Goal: Transaction & Acquisition: Purchase product/service

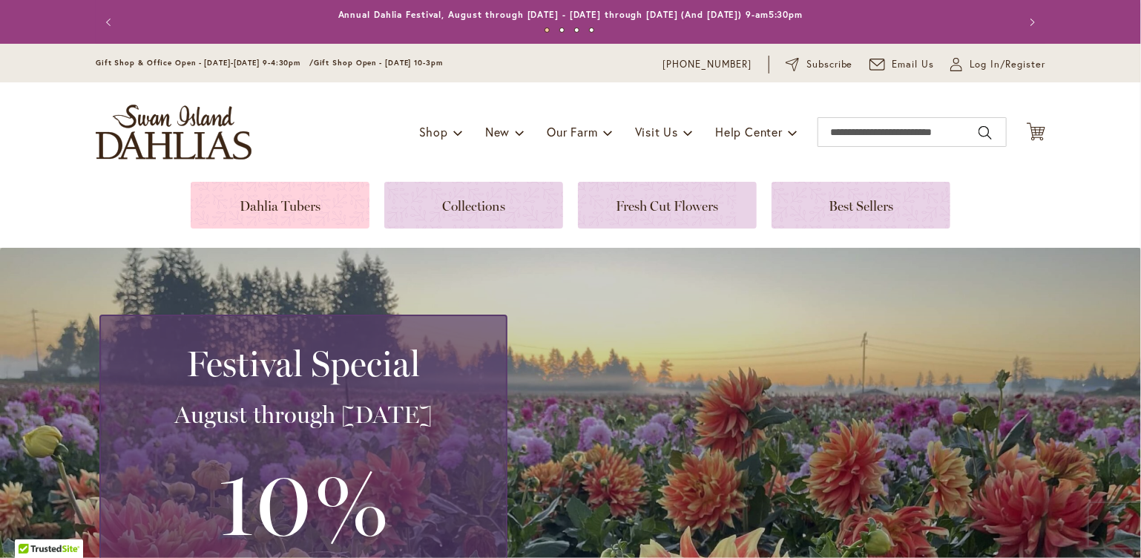
click at [278, 210] on link at bounding box center [280, 205] width 179 height 47
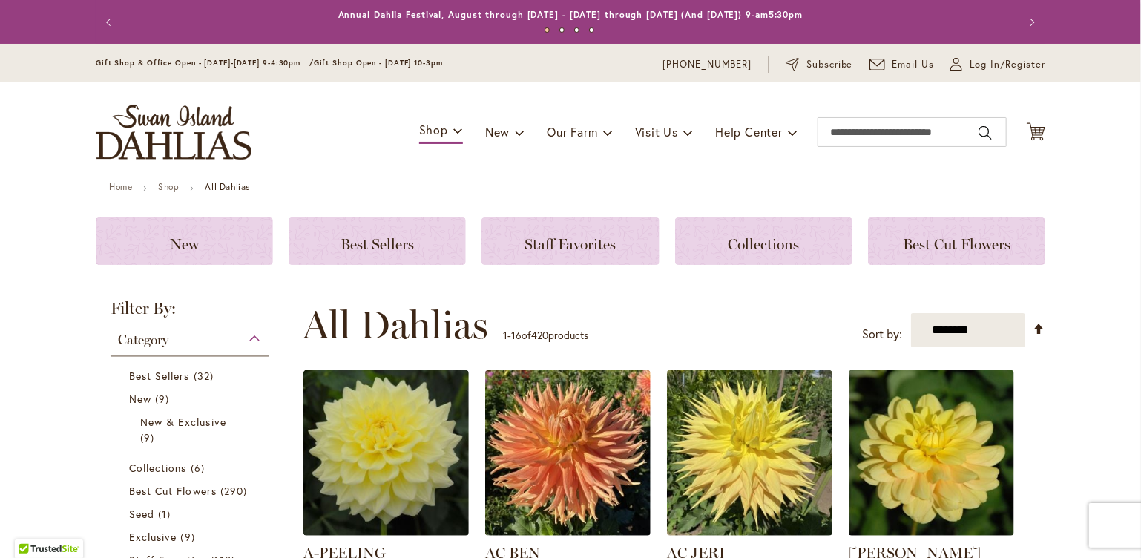
scroll to position [371, 0]
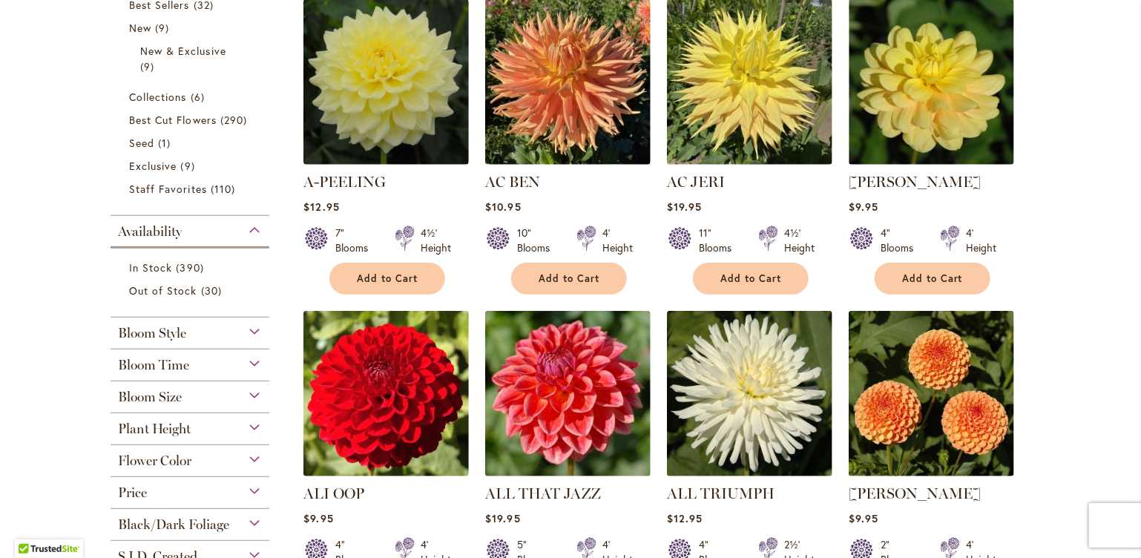
click at [249, 427] on div "Plant Height" at bounding box center [190, 425] width 159 height 24
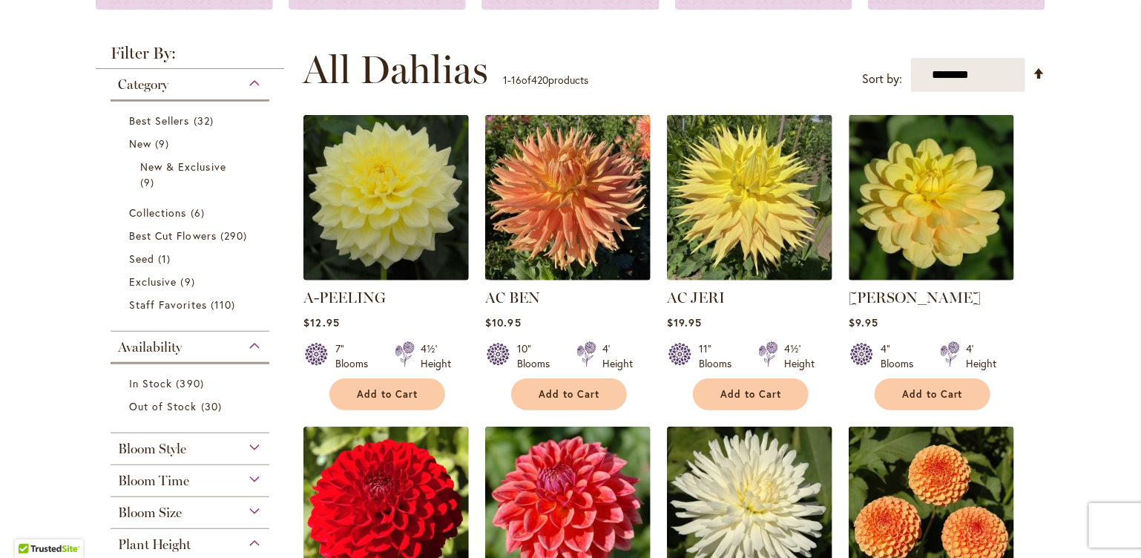
scroll to position [264, 0]
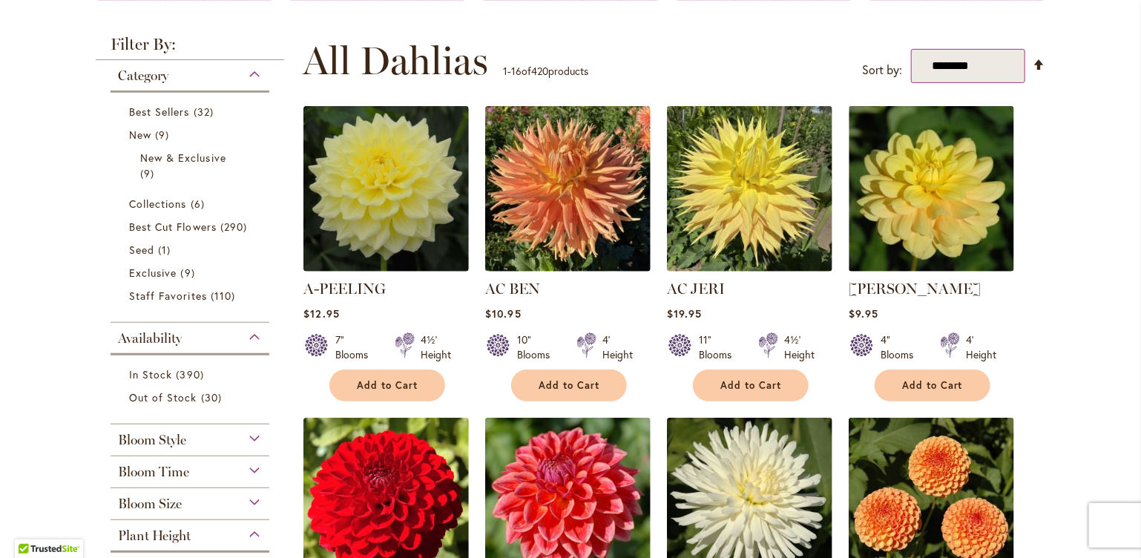
click at [974, 65] on select "**********" at bounding box center [968, 66] width 114 height 34
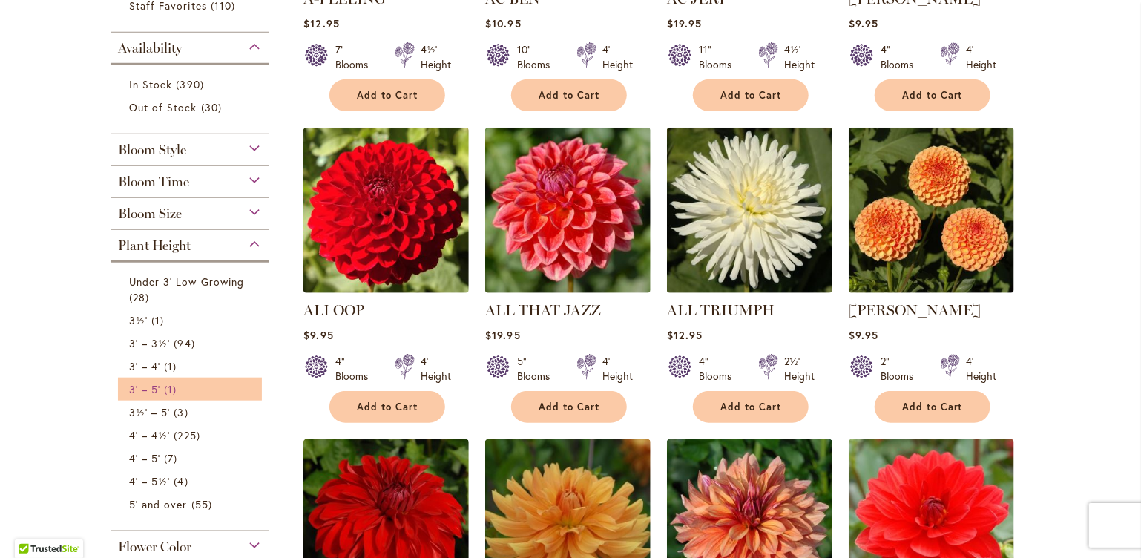
scroll to position [561, 0]
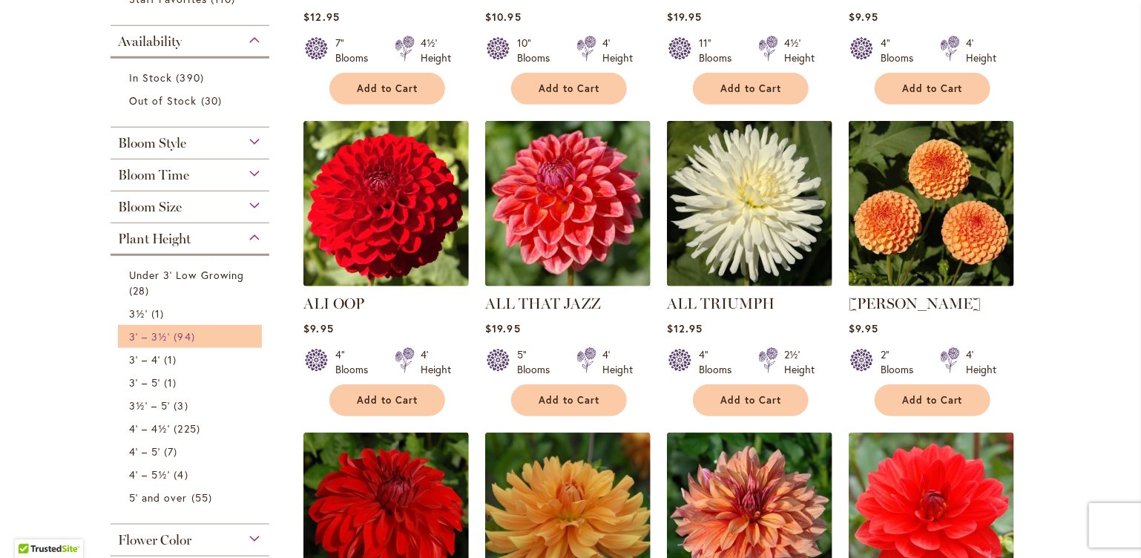
click at [181, 338] on span "94 items" at bounding box center [186, 337] width 24 height 16
